Goal: Browse casually: Explore the website without a specific task or goal

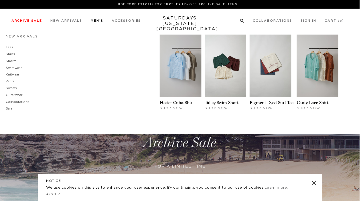
click at [101, 19] on li "Men's New Arrivals Tees Shirts Shorts Swimwear Knitwear Pants Sweats Outerwear" at bounding box center [98, 20] width 13 height 5
click at [101, 22] on link "Men's" at bounding box center [98, 20] width 13 height 3
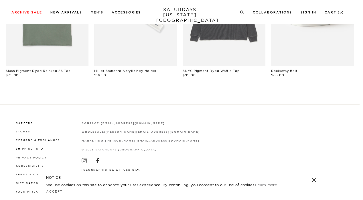
scroll to position [502, 0]
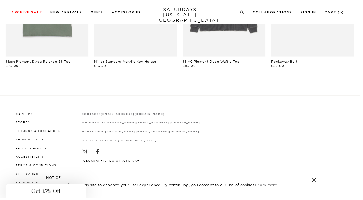
click at [104, 15] on div "Close dialog Be the first to know. Subscribe to emails and receive 15% off your…" at bounding box center [181, 100] width 363 height 200
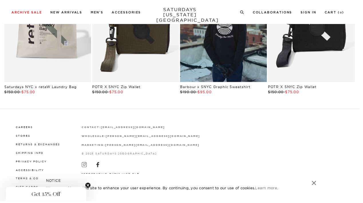
scroll to position [1038, 0]
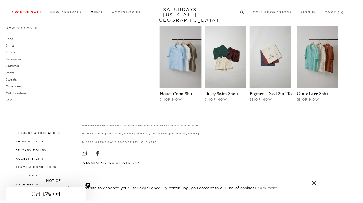
drag, startPoint x: 50, startPoint y: 156, endPoint x: 97, endPoint y: 13, distance: 150.6
click at [100, 12] on link "Men's" at bounding box center [98, 12] width 13 height 3
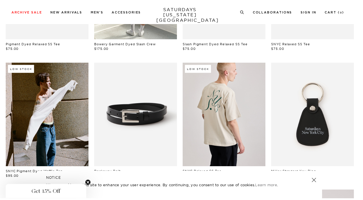
scroll to position [124, 0]
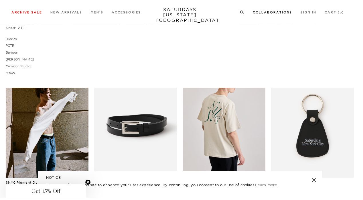
click at [271, 14] on link "Collaborations" at bounding box center [275, 12] width 40 height 3
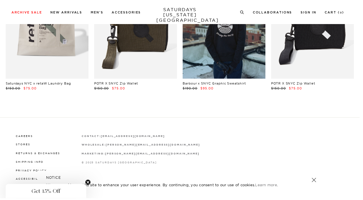
scroll to position [73, 0]
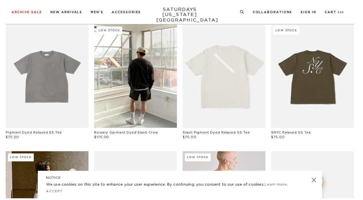
scroll to position [46, 0]
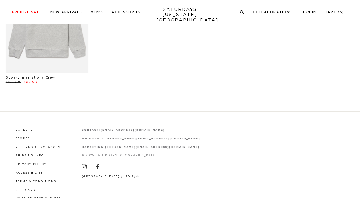
scroll to position [4452, 0]
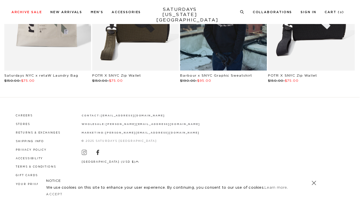
click at [317, 187] on link at bounding box center [317, 185] width 8 height 8
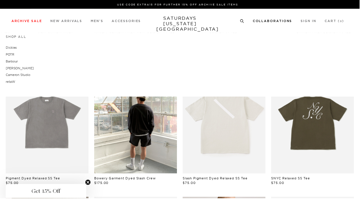
click at [234, 58] on div "Shop All Dickies POTR [PERSON_NAME] [PERSON_NAME] Studio retaW" at bounding box center [174, 60] width 336 height 51
click at [50, 39] on div "Shop All Dickies POTR [PERSON_NAME] [PERSON_NAME] Studio retaW" at bounding box center [31, 60] width 51 height 51
